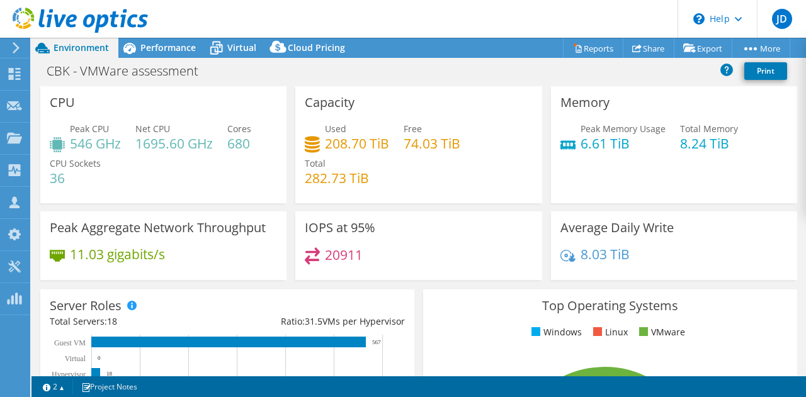
select select "USD"
click at [157, 53] on span "Performance" at bounding box center [167, 48] width 55 height 12
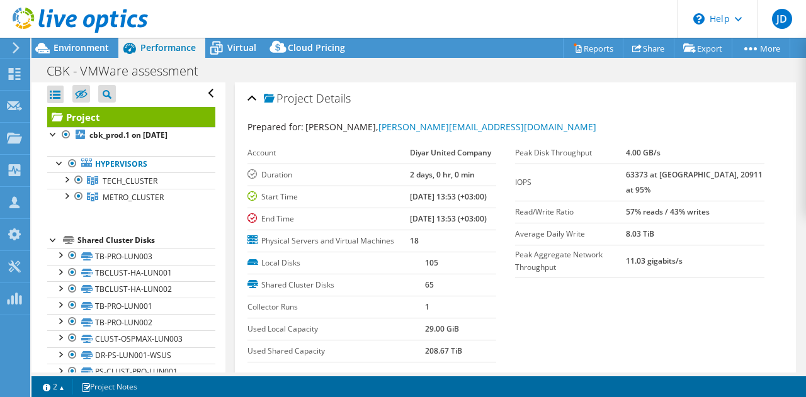
scroll to position [4, 0]
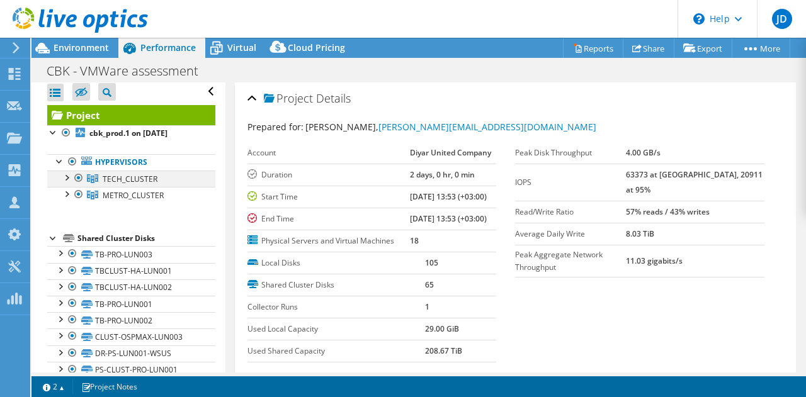
click at [67, 178] on div at bounding box center [66, 177] width 13 height 13
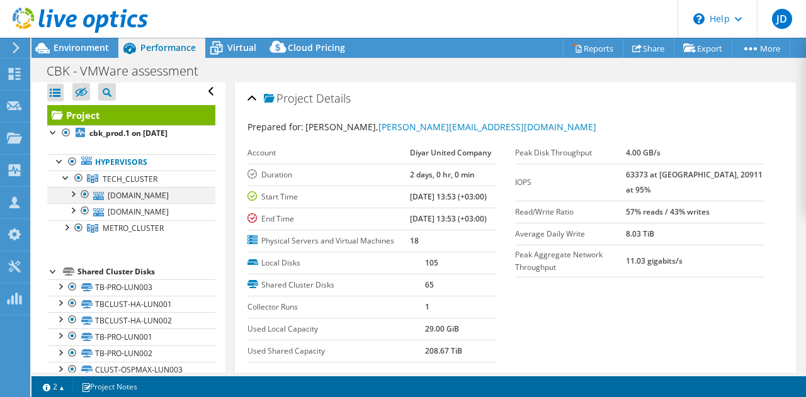
click at [71, 193] on div at bounding box center [72, 193] width 13 height 13
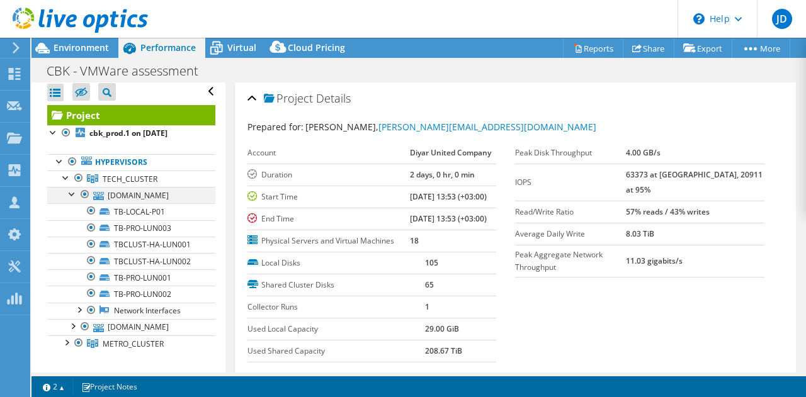
click at [71, 193] on div at bounding box center [72, 193] width 13 height 13
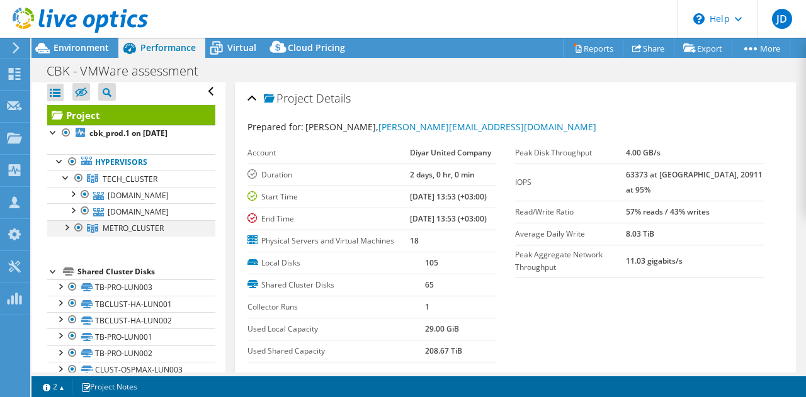
click at [68, 227] on div at bounding box center [66, 226] width 13 height 13
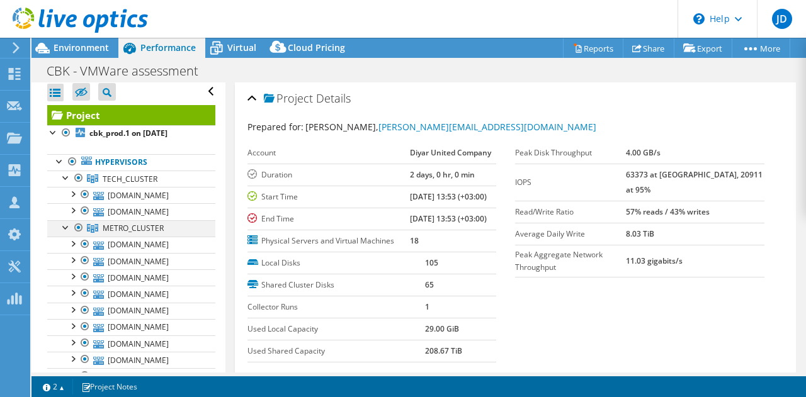
click at [62, 229] on div at bounding box center [66, 226] width 13 height 13
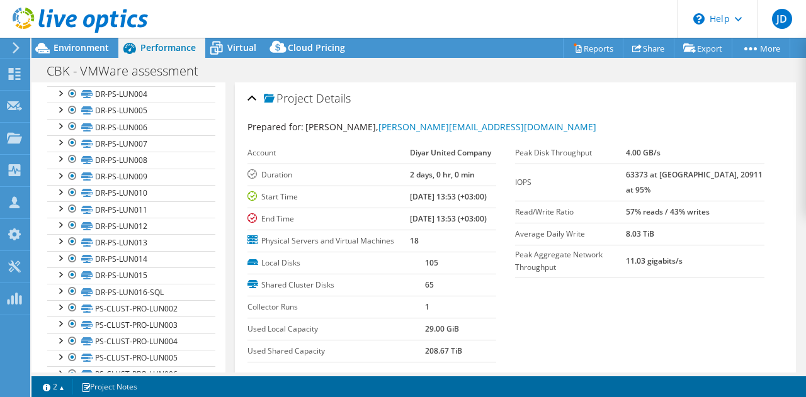
scroll to position [0, 0]
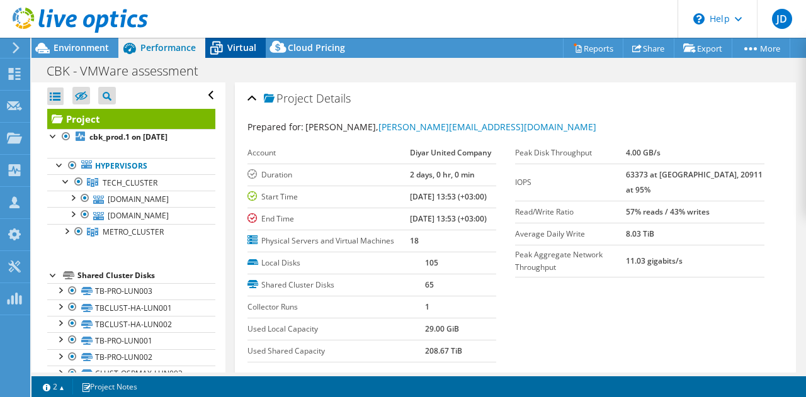
click at [232, 49] on span "Virtual" at bounding box center [241, 48] width 29 height 12
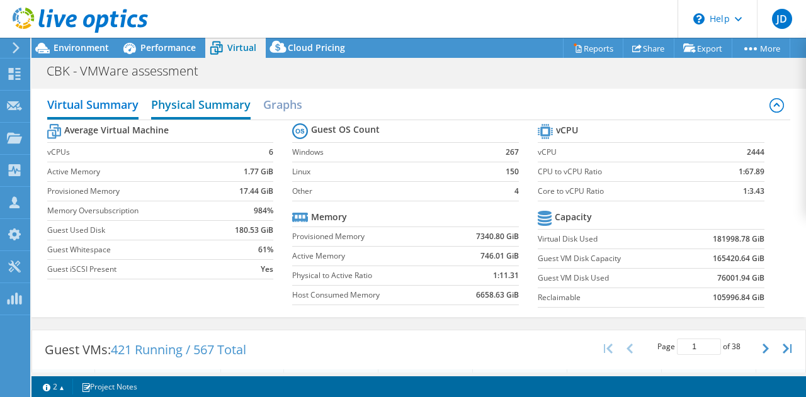
click at [222, 109] on h2 "Physical Summary" at bounding box center [200, 106] width 99 height 28
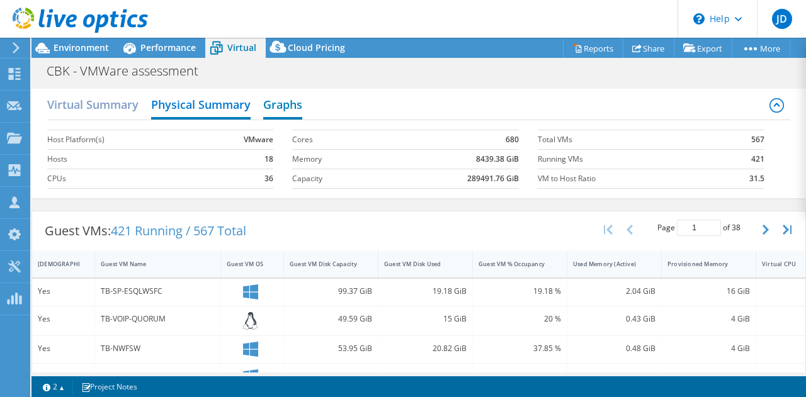
click at [272, 108] on h2 "Graphs" at bounding box center [282, 106] width 39 height 28
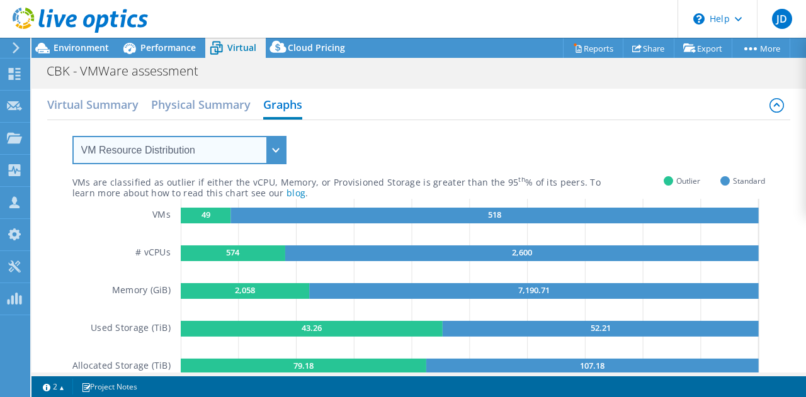
click at [265, 160] on select "VM Resource Distribution Provisioning Contrast Over Provisioning" at bounding box center [179, 150] width 214 height 28
click at [72, 136] on select "VM Resource Distribution Provisioning Contrast Over Provisioning" at bounding box center [179, 150] width 214 height 28
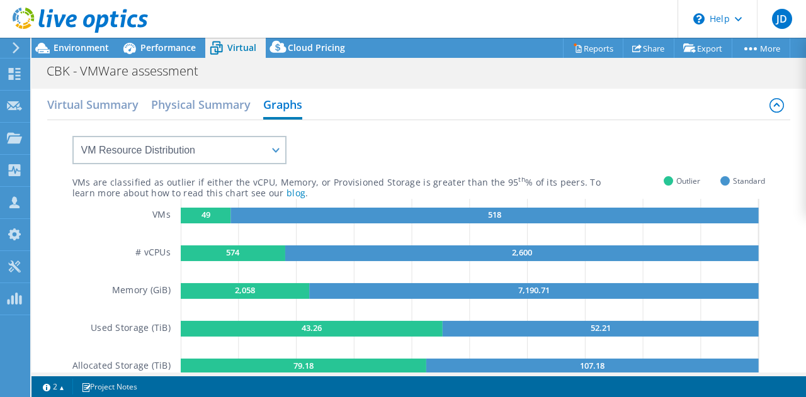
click at [404, 130] on div "VMs are classified as outlier if either the vCPU, Memory, or Provisioned Storag…" at bounding box center [418, 259] width 693 height 279
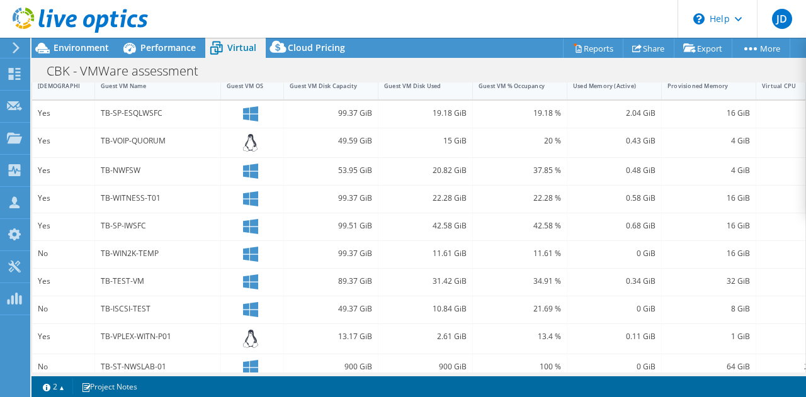
scroll to position [250, 0]
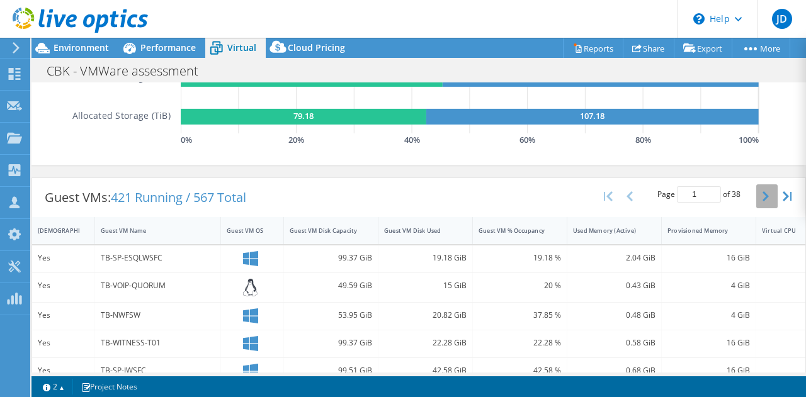
click at [762, 196] on icon "button" at bounding box center [765, 196] width 6 height 10
type input "3"
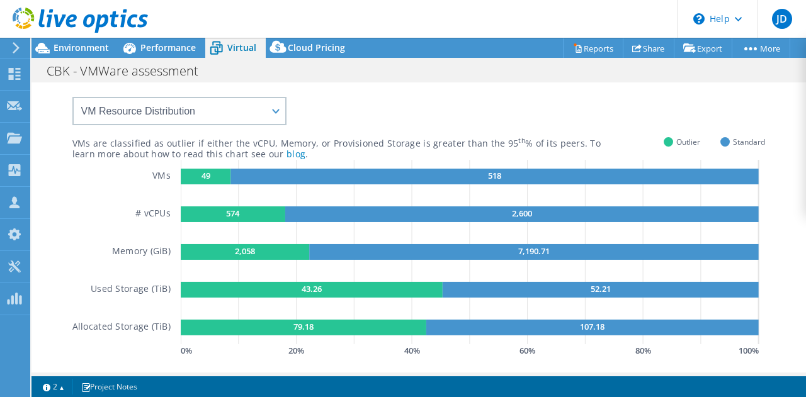
scroll to position [0, 0]
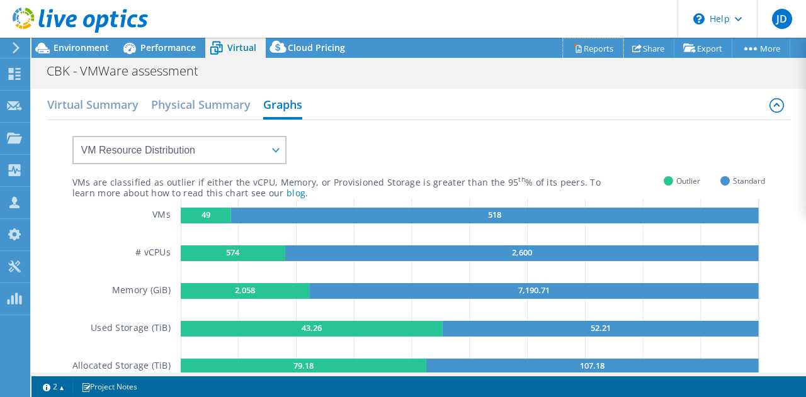
click at [589, 50] on link "Reports" at bounding box center [593, 48] width 60 height 20
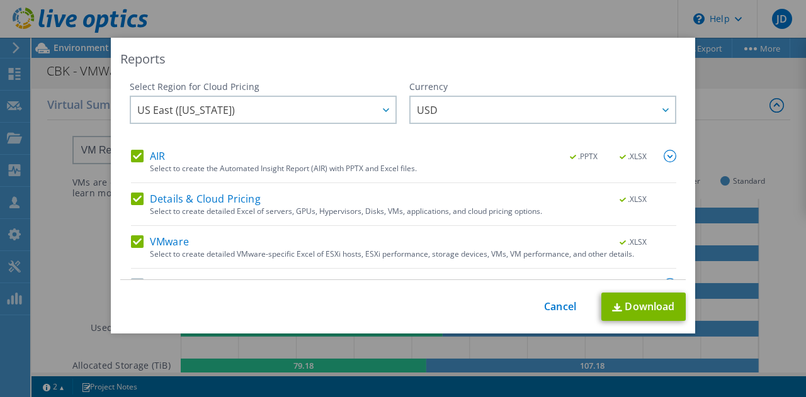
scroll to position [31, 0]
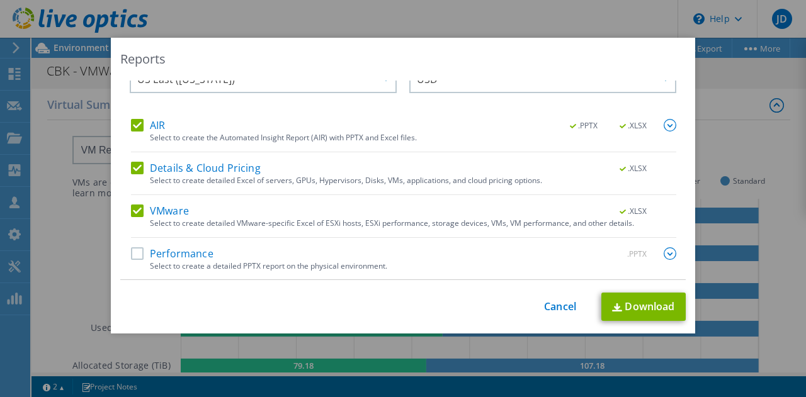
click at [135, 251] on label "Performance" at bounding box center [172, 253] width 82 height 13
click at [0, 0] on input "Performance" at bounding box center [0, 0] width 0 height 0
click at [632, 304] on link "Download" at bounding box center [643, 307] width 84 height 28
click at [563, 302] on link "Cancel" at bounding box center [560, 307] width 32 height 12
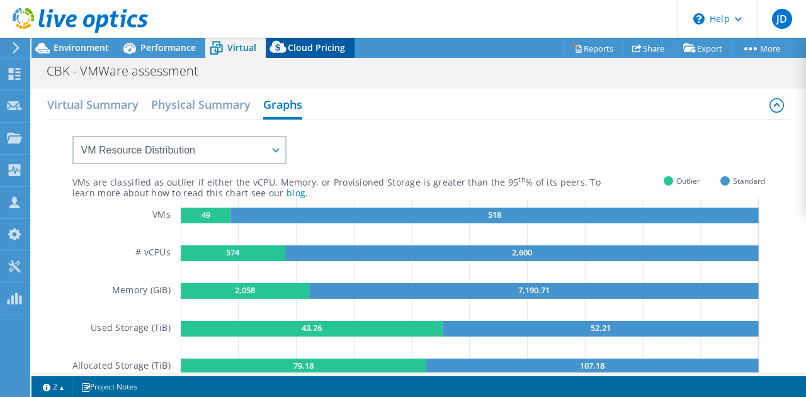
click at [317, 54] on div "Cloud Pricing" at bounding box center [310, 48] width 89 height 20
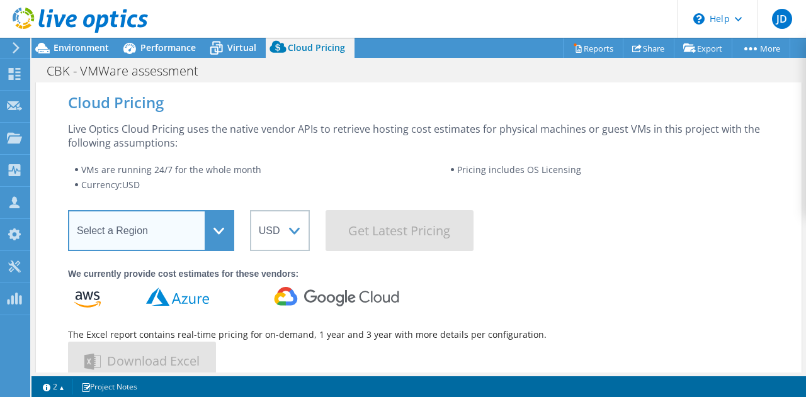
click at [220, 230] on select "Select a Region [GEOGRAPHIC_DATA] ([GEOGRAPHIC_DATA]) [GEOGRAPHIC_DATA] ([GEOGR…" at bounding box center [151, 230] width 166 height 41
select select "[GEOGRAPHIC_DATA]"
click at [68, 210] on select "Select a Region [GEOGRAPHIC_DATA] ([GEOGRAPHIC_DATA]) [GEOGRAPHIC_DATA] ([GEOGR…" at bounding box center [151, 230] width 166 height 41
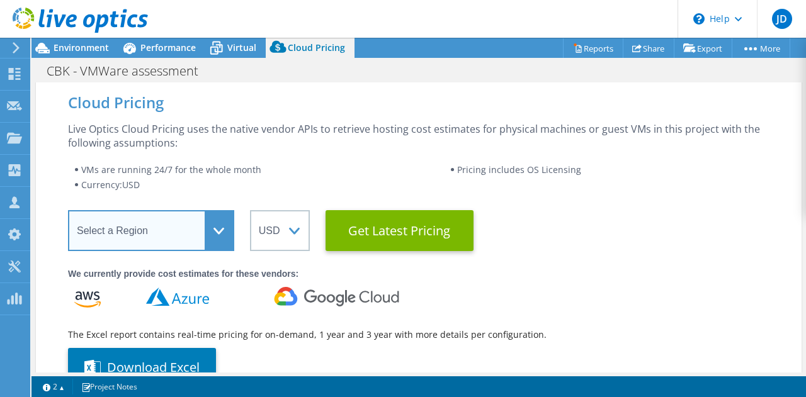
scroll to position [111, 0]
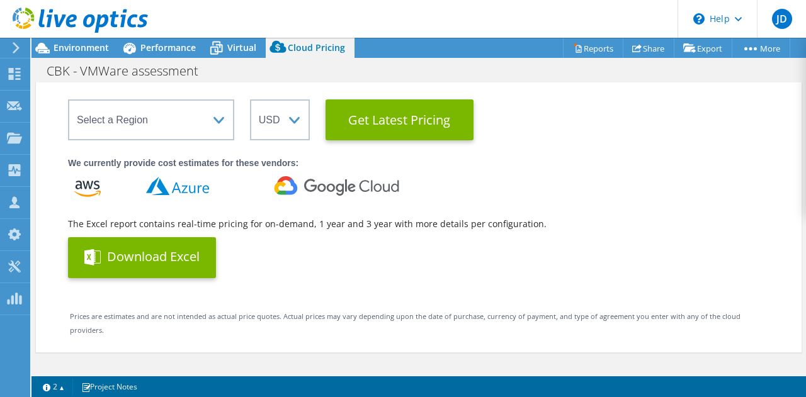
click at [162, 263] on button "Download Excel" at bounding box center [142, 257] width 148 height 41
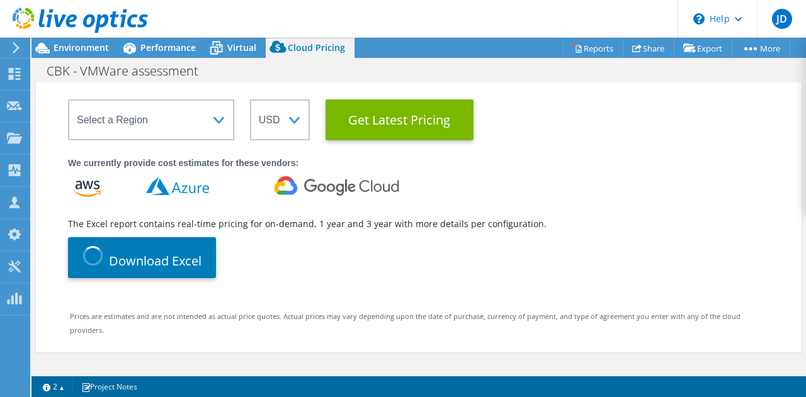
scroll to position [0, 0]
